Goal: Navigation & Orientation: Find specific page/section

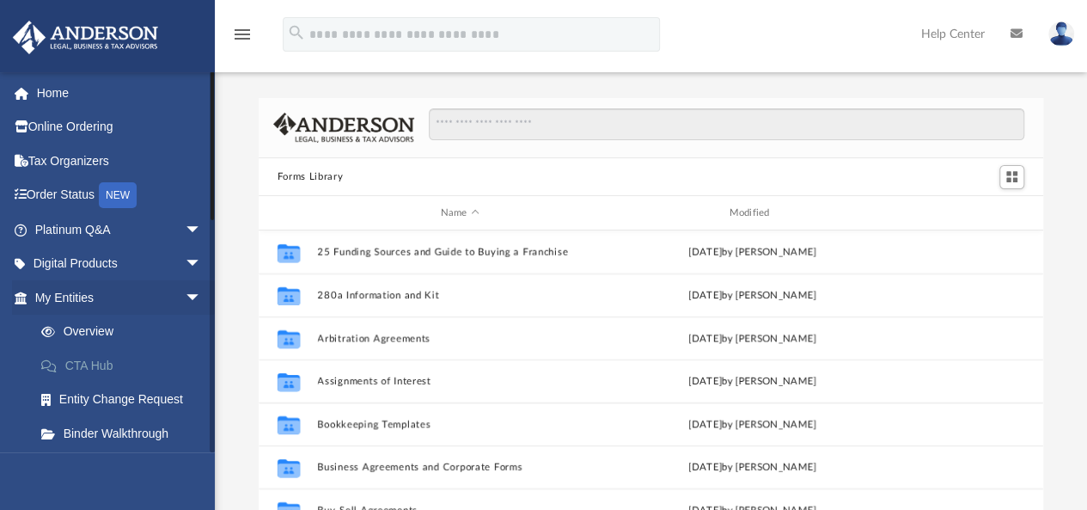
scroll to position [377, 772]
click at [98, 361] on link "CTA Hub" at bounding box center [126, 365] width 204 height 34
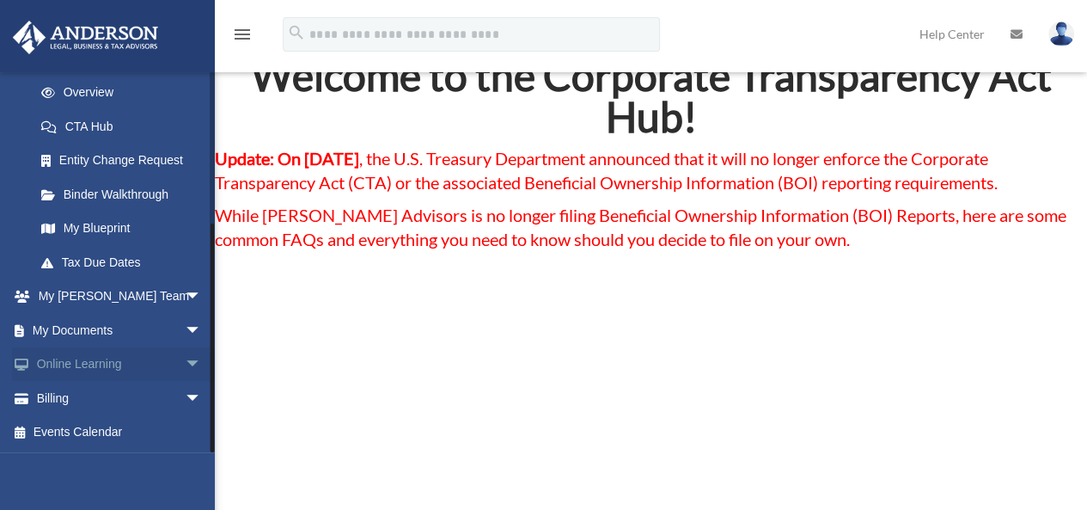
scroll to position [86, 0]
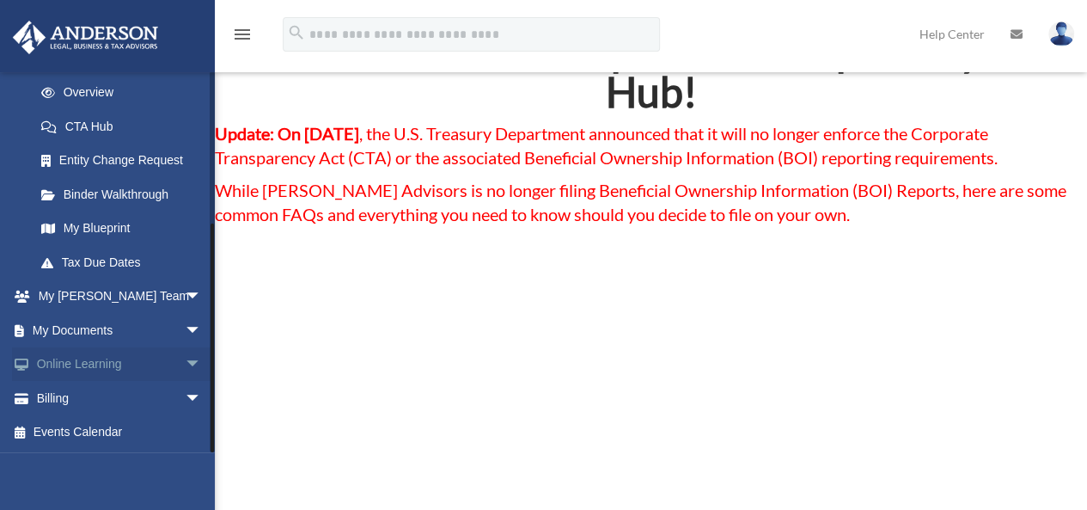
click at [94, 362] on link "Online Learning arrow_drop_down" at bounding box center [120, 364] width 216 height 34
